Goal: Check status: Check status

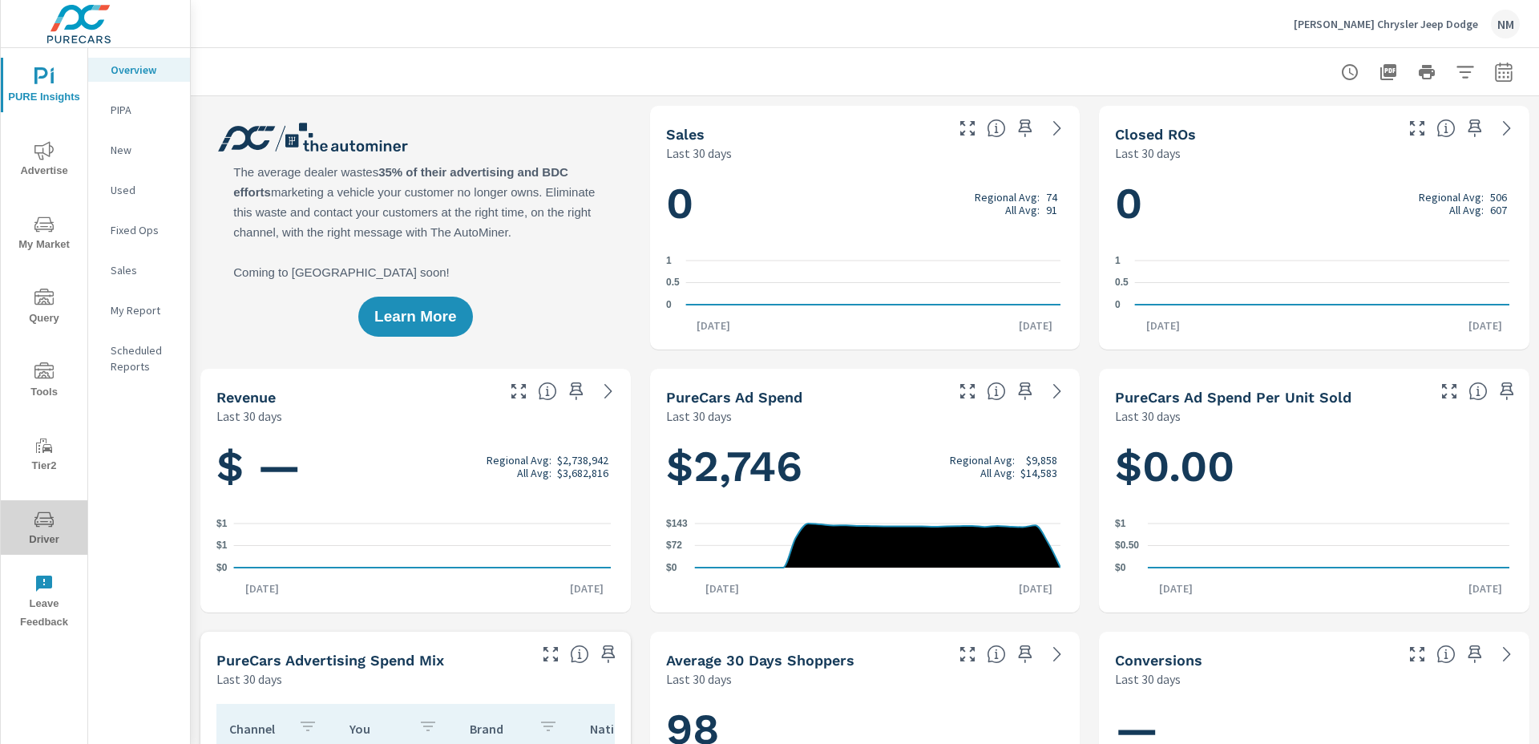
click at [45, 516] on icon "nav menu" at bounding box center [43, 519] width 19 height 19
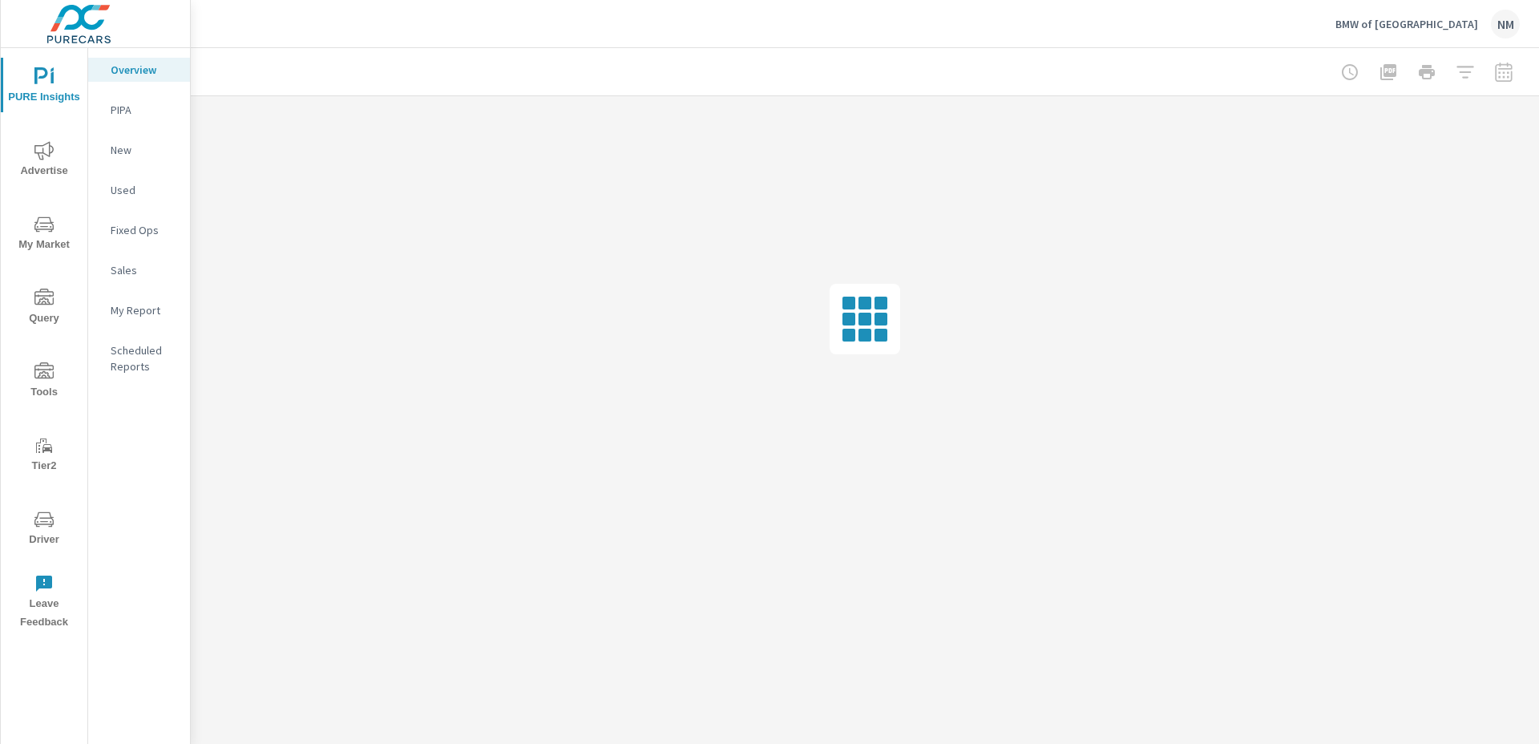
click at [48, 519] on icon "nav menu" at bounding box center [43, 519] width 19 height 19
